Goal: Use online tool/utility: Utilize a website feature to perform a specific function

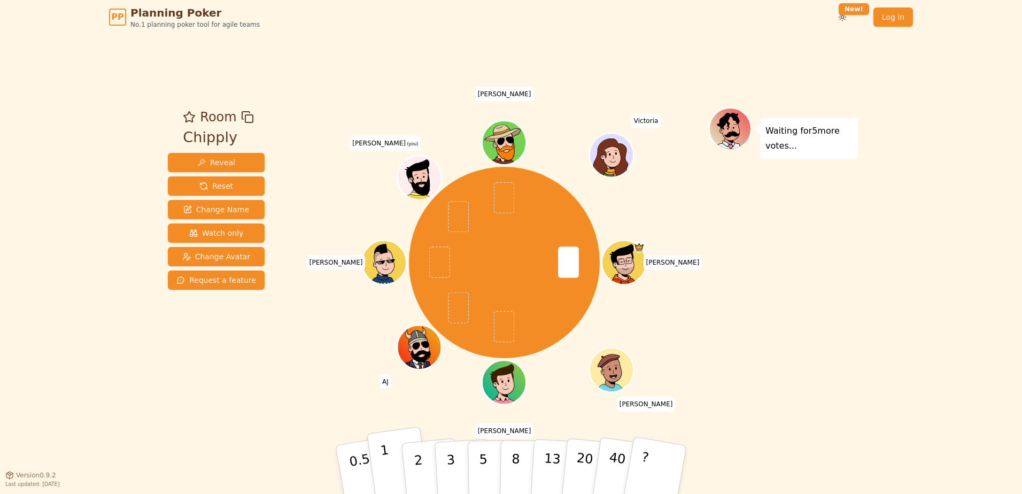
click at [391, 240] on button "1" at bounding box center [399, 469] width 64 height 87
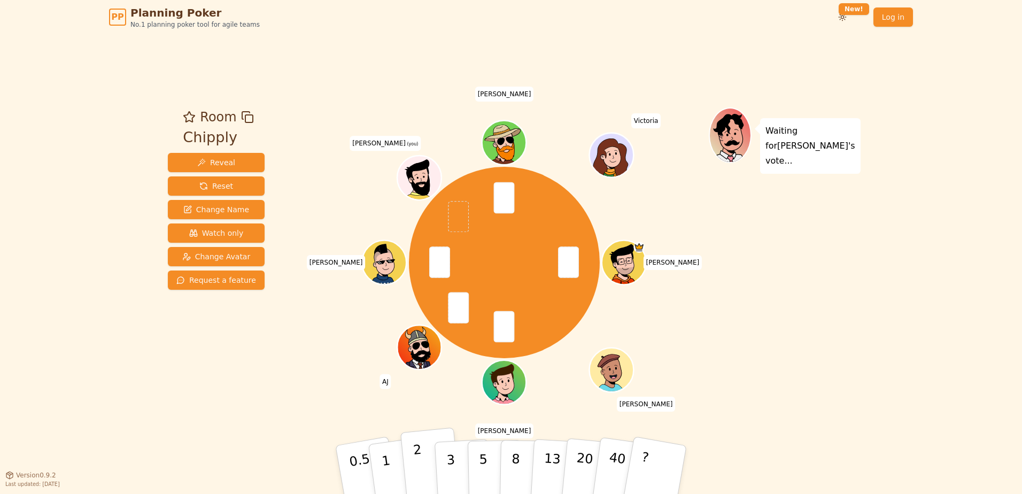
click at [429, 240] on button "2" at bounding box center [430, 470] width 61 height 85
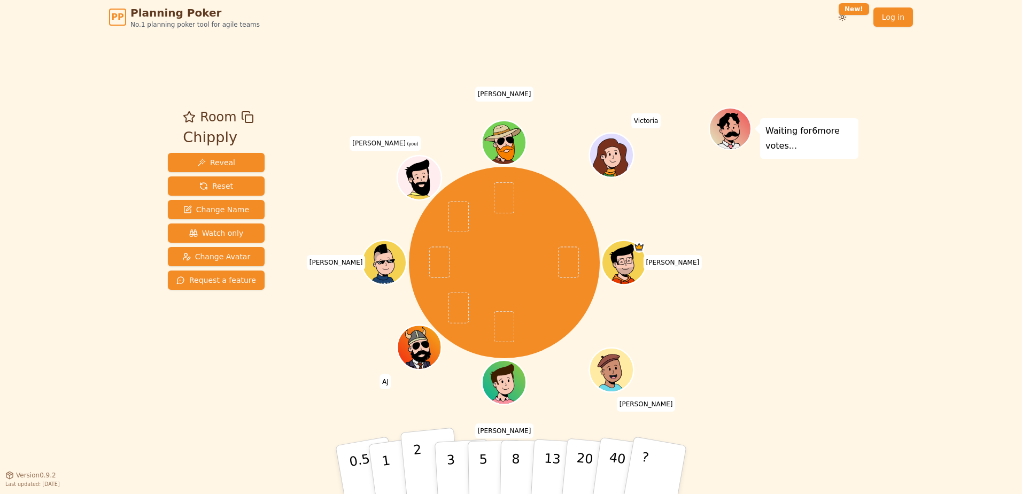
click at [422, 240] on button "2" at bounding box center [430, 470] width 61 height 85
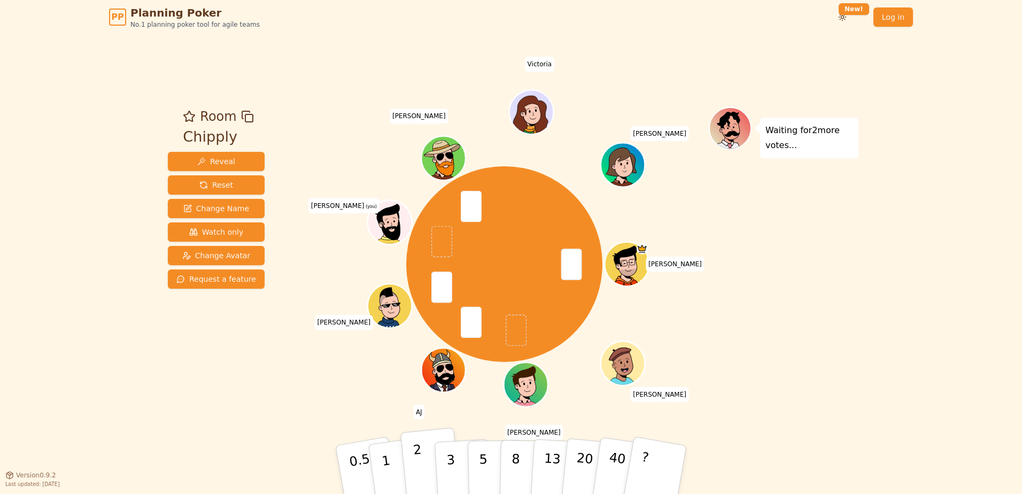
click at [426, 240] on button "2" at bounding box center [430, 470] width 61 height 85
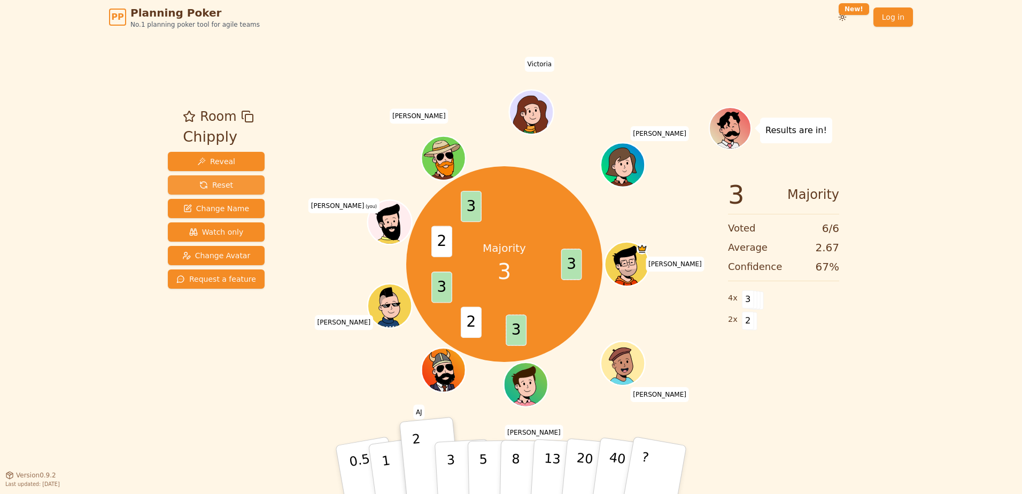
click at [222, 179] on button "Reset" at bounding box center [216, 184] width 97 height 19
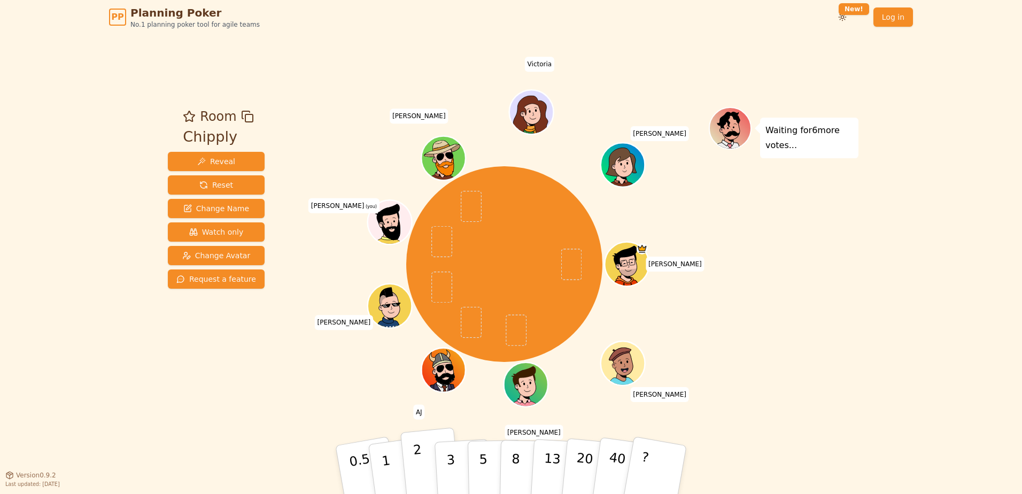
click at [429, 240] on button "2" at bounding box center [430, 470] width 61 height 85
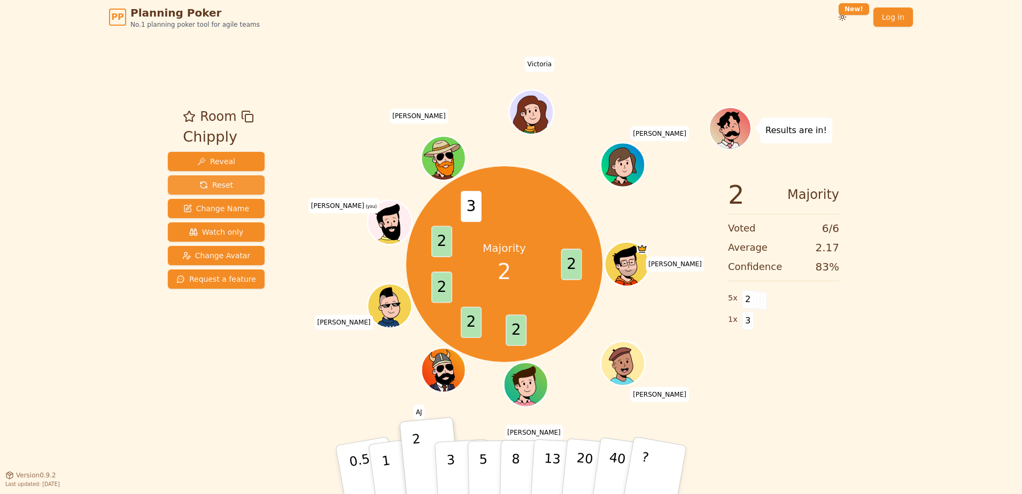
click at [215, 184] on span "Reset" at bounding box center [216, 185] width 34 height 11
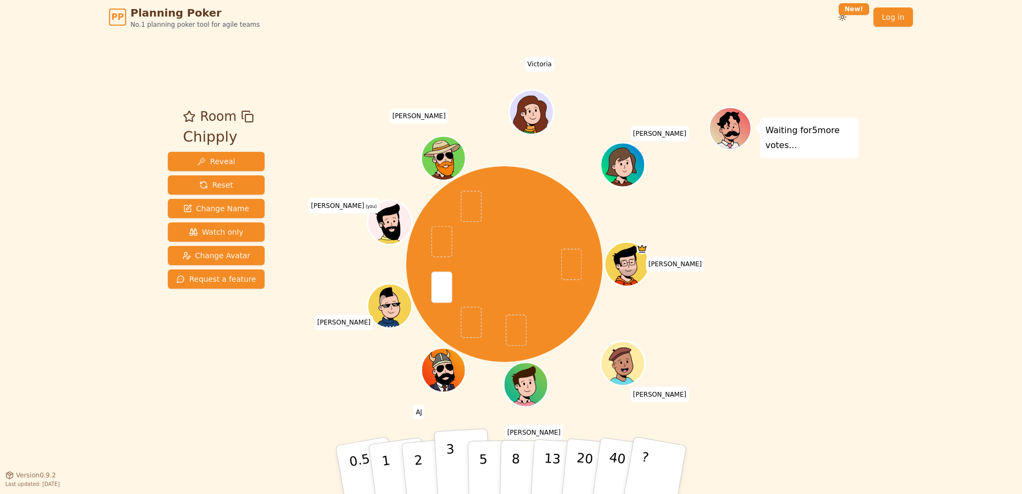
click at [436, 240] on button "3" at bounding box center [463, 469] width 58 height 83
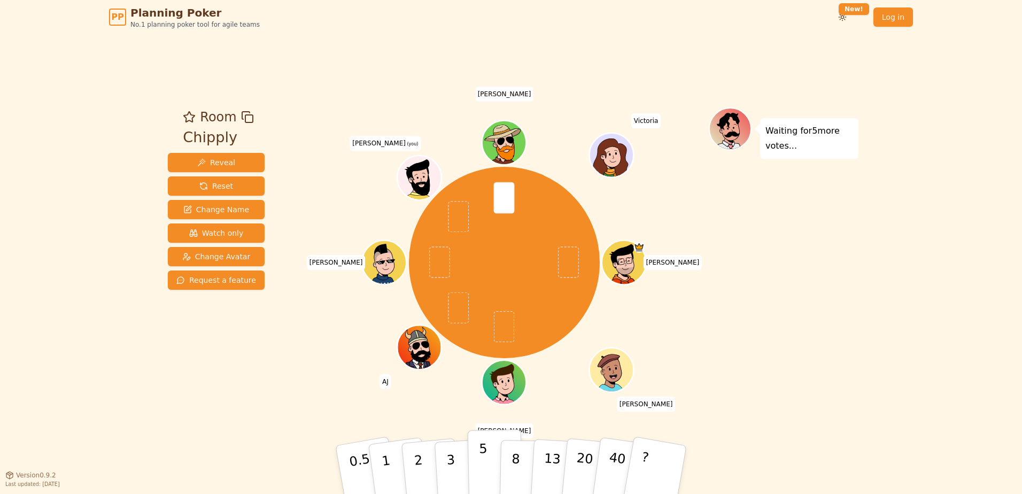
drag, startPoint x: 457, startPoint y: 461, endPoint x: 491, endPoint y: 461, distance: 34.2
click at [491, 240] on div "0.5 1 2 3 5 8 13 20 40 ?" at bounding box center [511, 469] width 321 height 37
click at [491, 240] on button "5" at bounding box center [495, 469] width 55 height 81
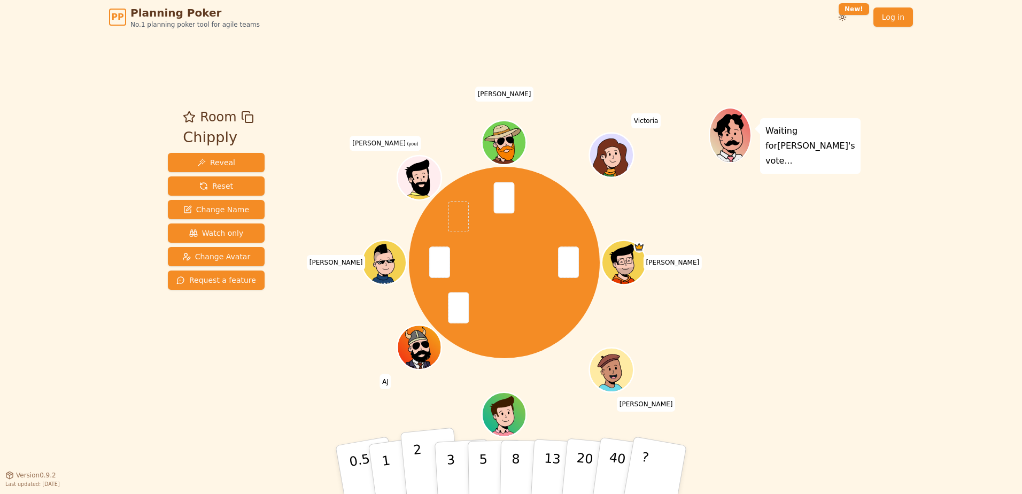
click at [430, 240] on button "2" at bounding box center [430, 470] width 61 height 85
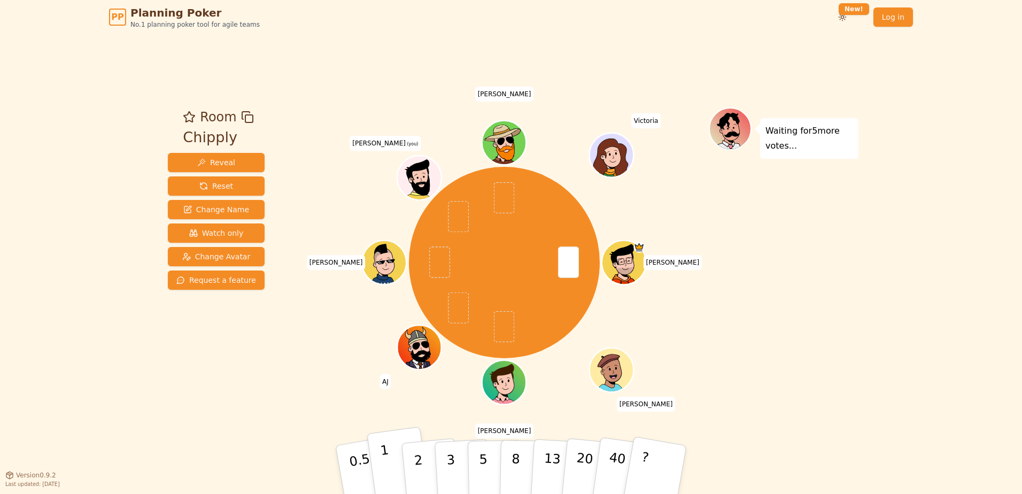
click at [396, 240] on button "1" at bounding box center [399, 469] width 64 height 87
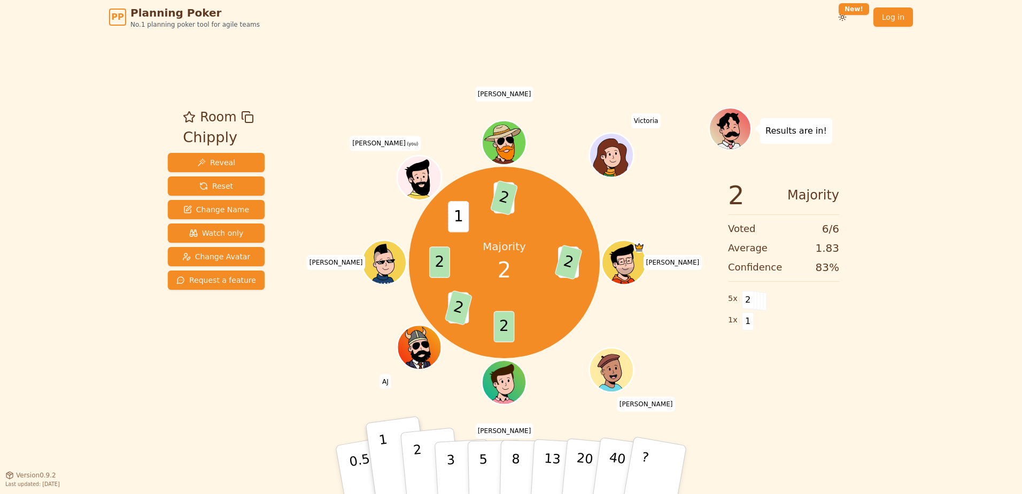
click at [414, 240] on button "2" at bounding box center [430, 470] width 61 height 85
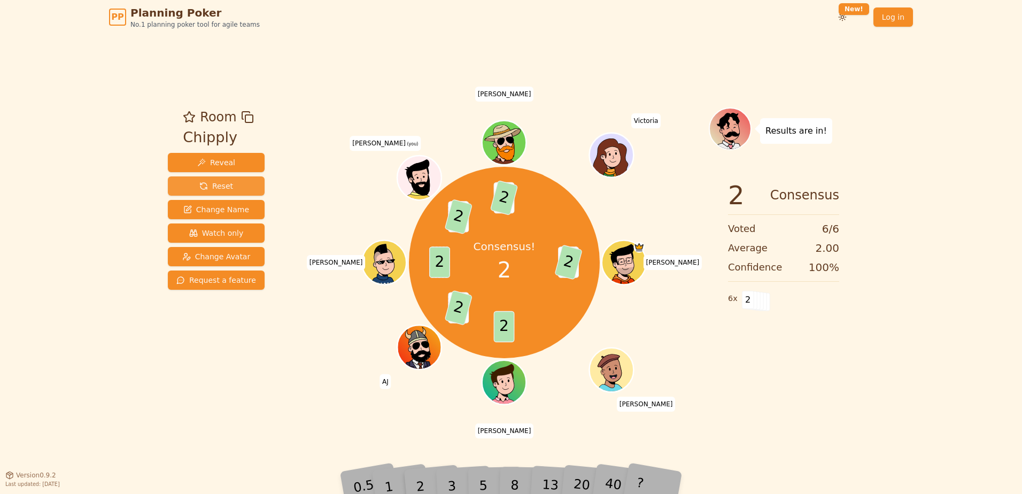
click at [238, 186] on button "Reset" at bounding box center [216, 185] width 97 height 19
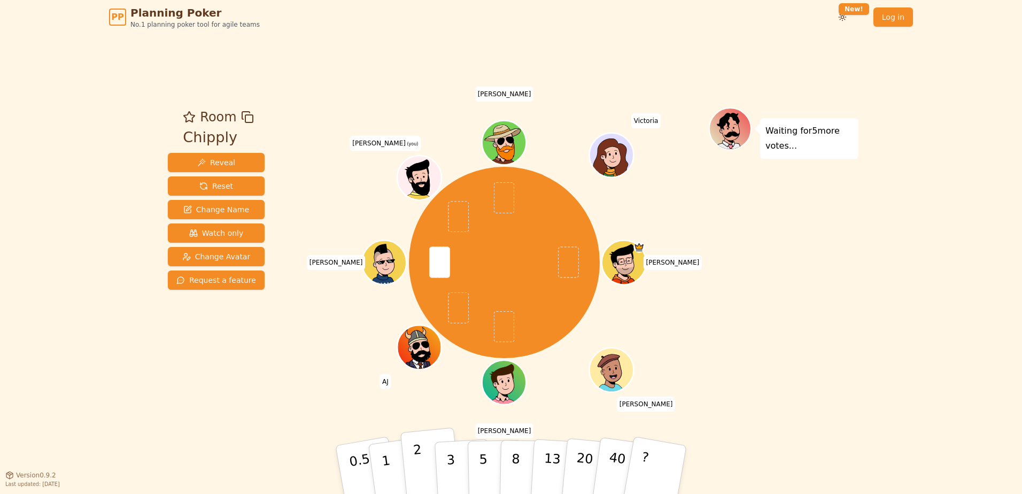
click at [425, 240] on button "2" at bounding box center [430, 470] width 61 height 85
click at [452, 240] on p "3" at bounding box center [452, 470] width 12 height 58
click at [463, 240] on button "3" at bounding box center [463, 469] width 58 height 83
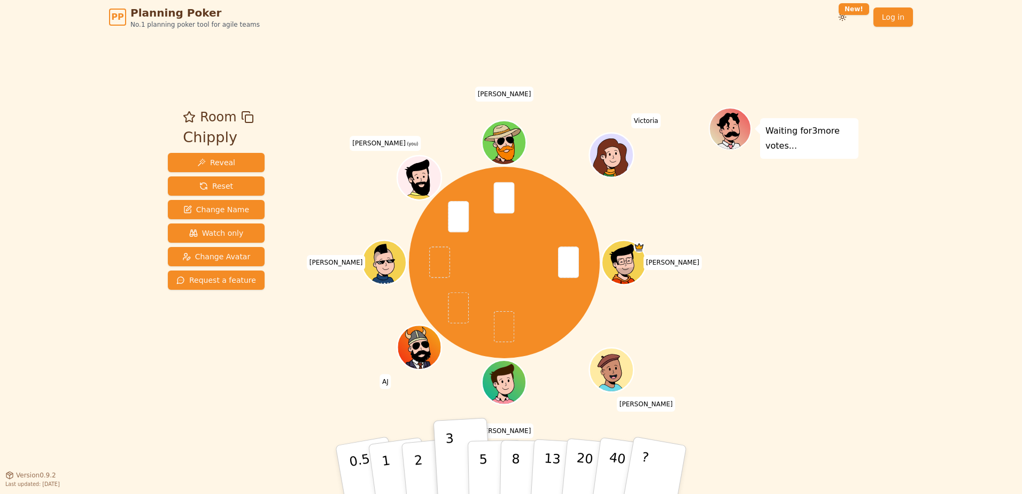
drag, startPoint x: 498, startPoint y: 453, endPoint x: 793, endPoint y: 375, distance: 305.3
click at [511, 240] on div "Waiting for 3 more votes..." at bounding box center [784, 254] width 150 height 294
